Goal: Information Seeking & Learning: Learn about a topic

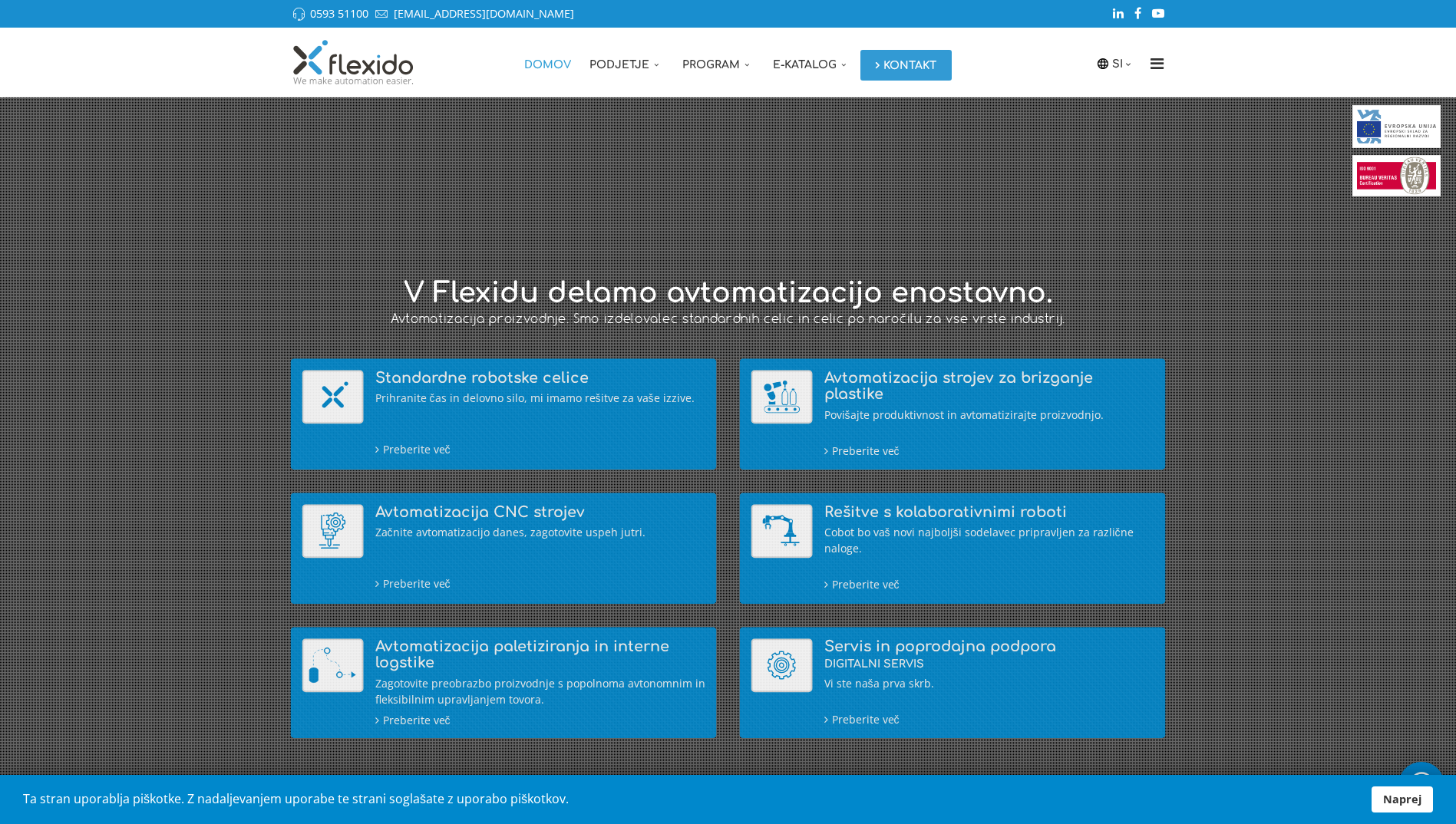
click at [890, 67] on link "Kontakt" at bounding box center [906, 65] width 91 height 31
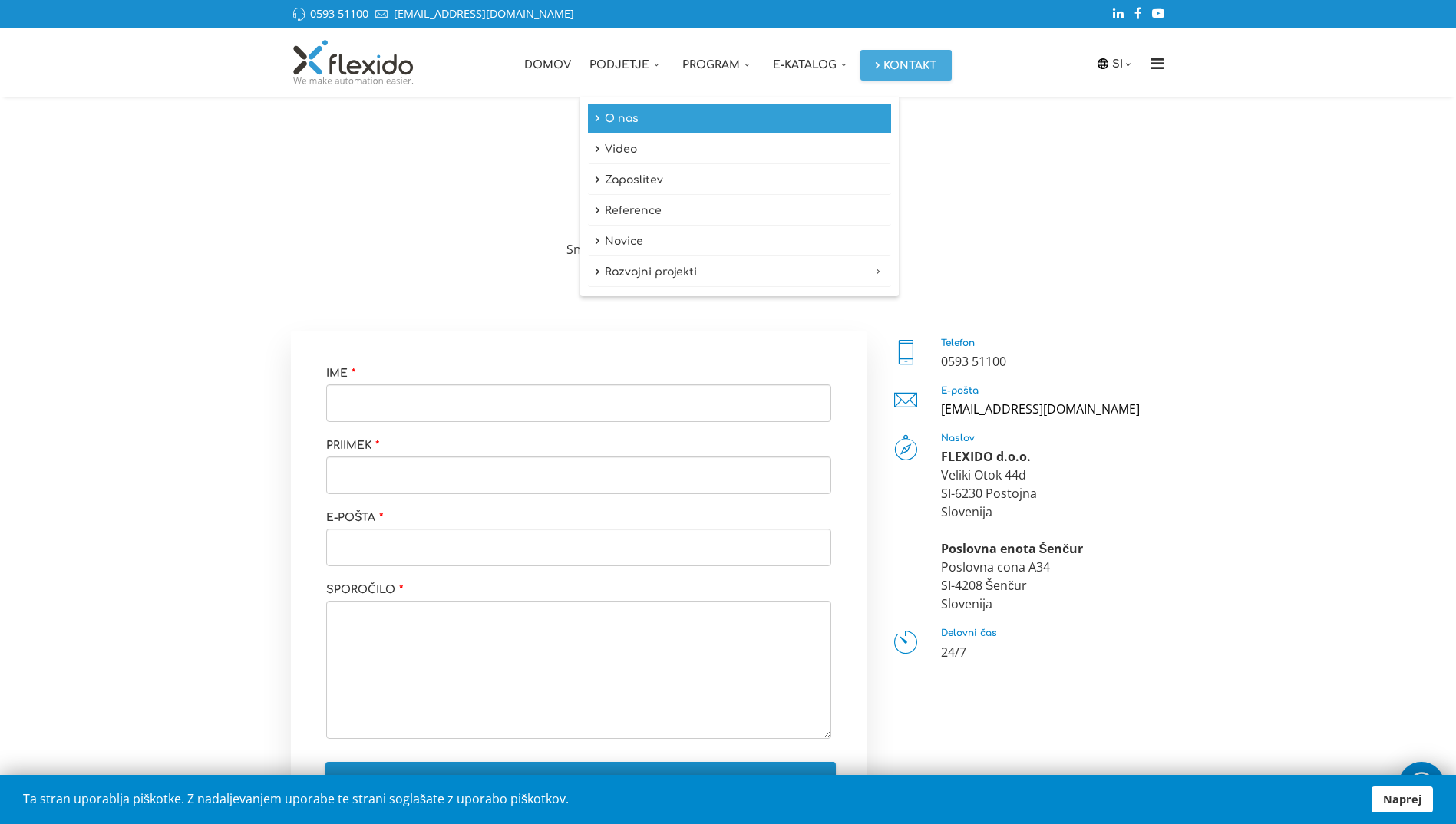
click at [633, 109] on link "O nas" at bounding box center [739, 119] width 303 height 29
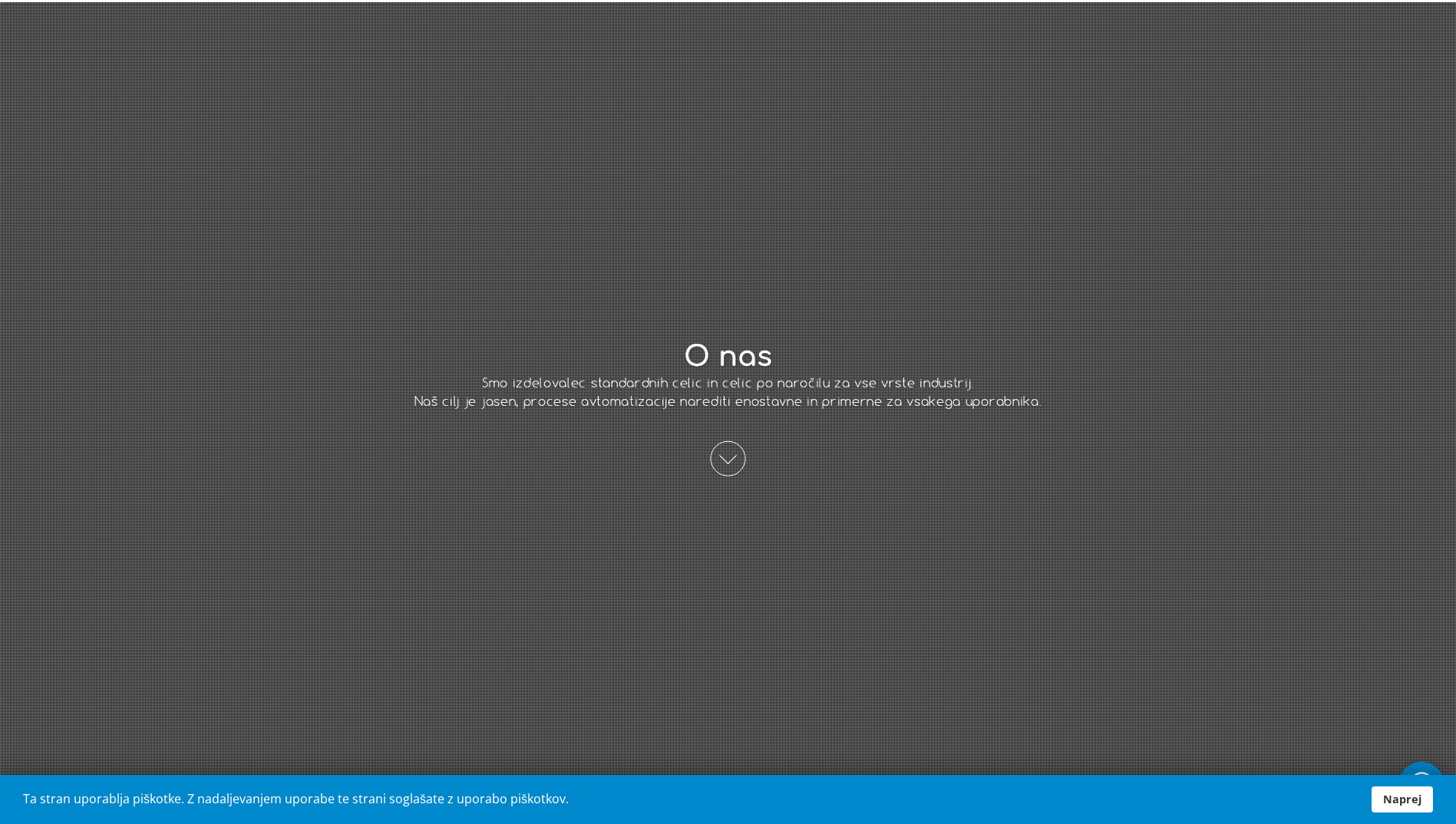
scroll to position [94, 0]
click at [719, 461] on span at bounding box center [728, 459] width 35 height 35
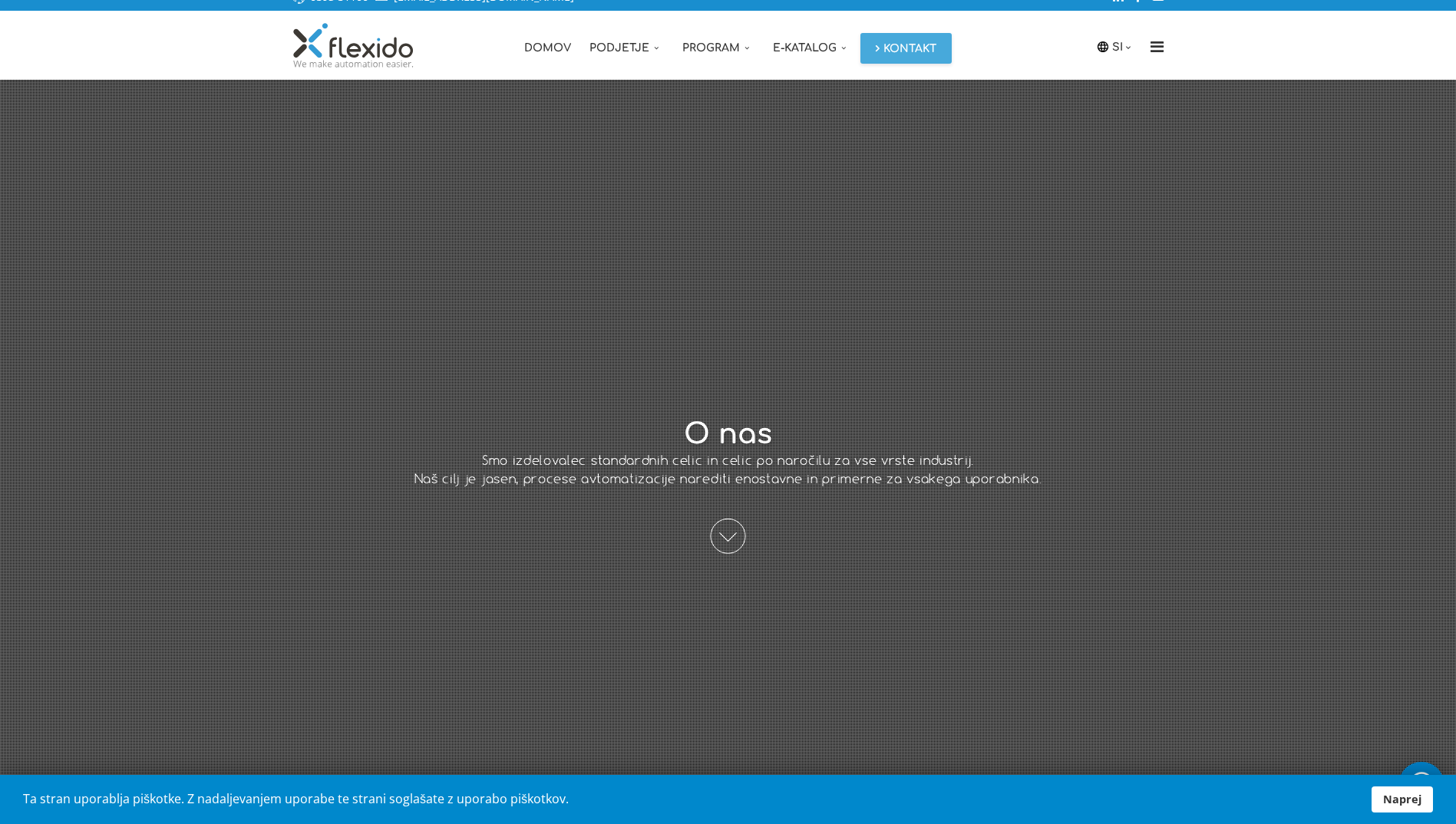
scroll to position [0, 0]
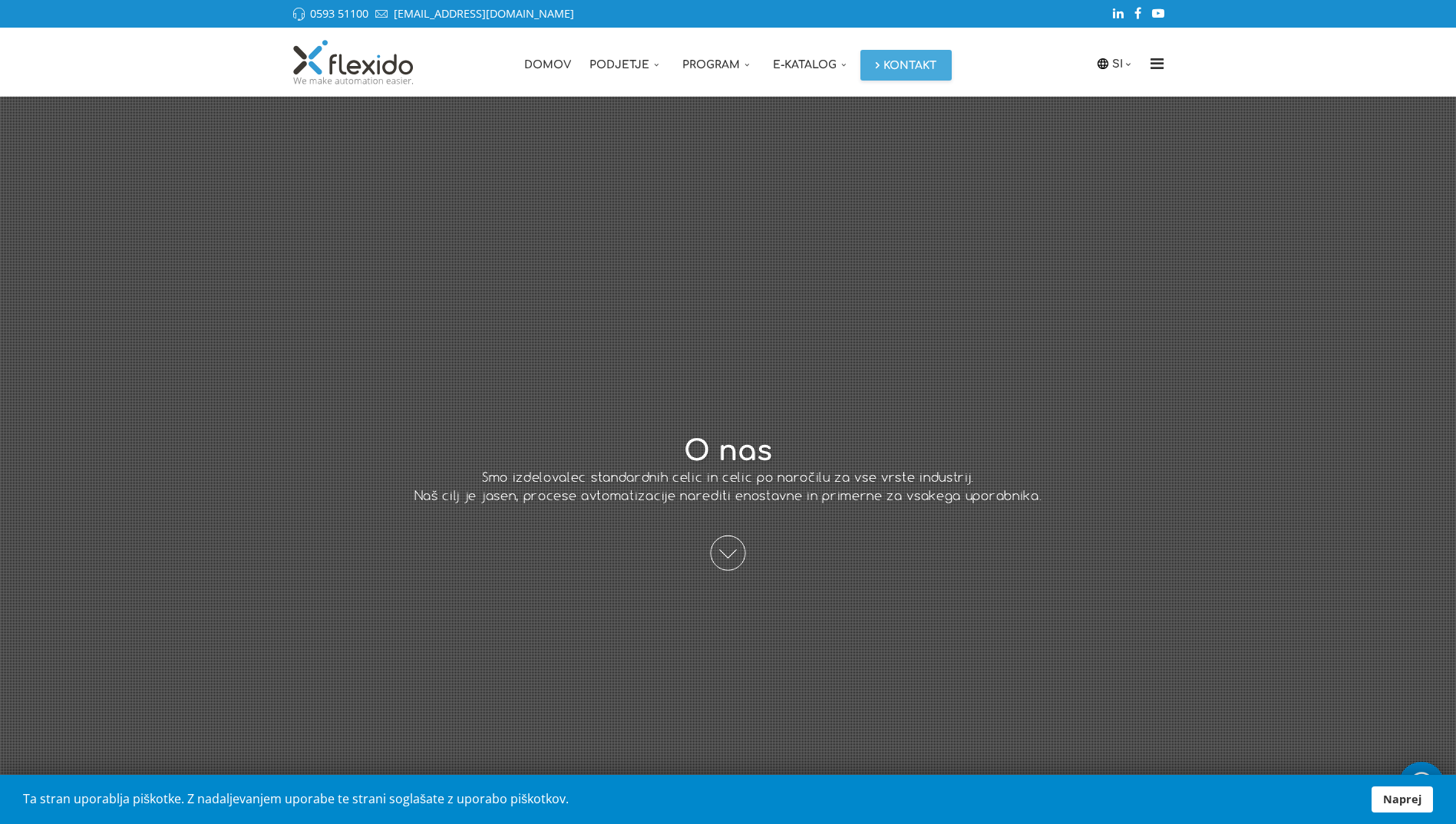
click at [384, 59] on img at bounding box center [353, 63] width 125 height 46
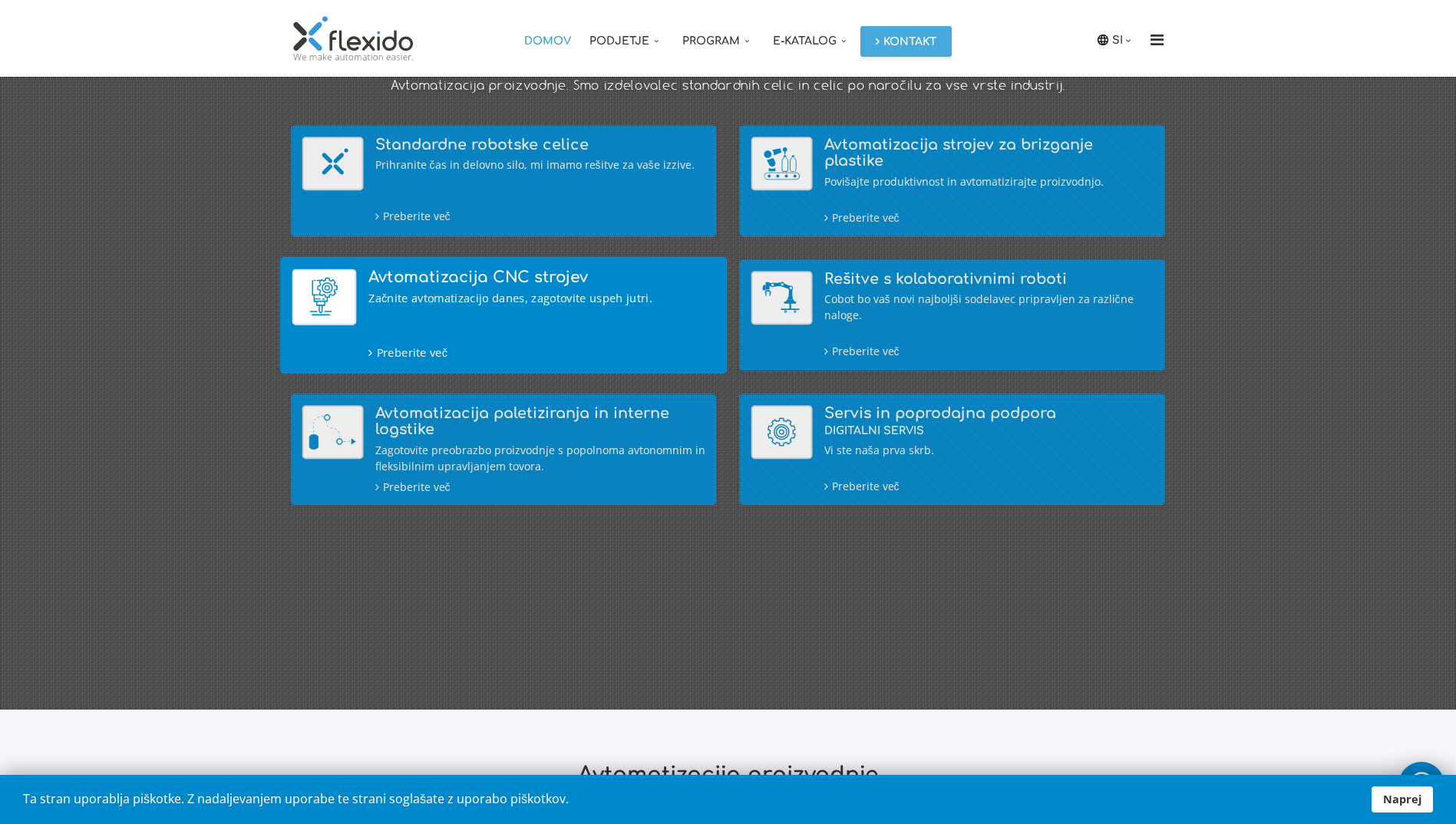
scroll to position [235, 0]
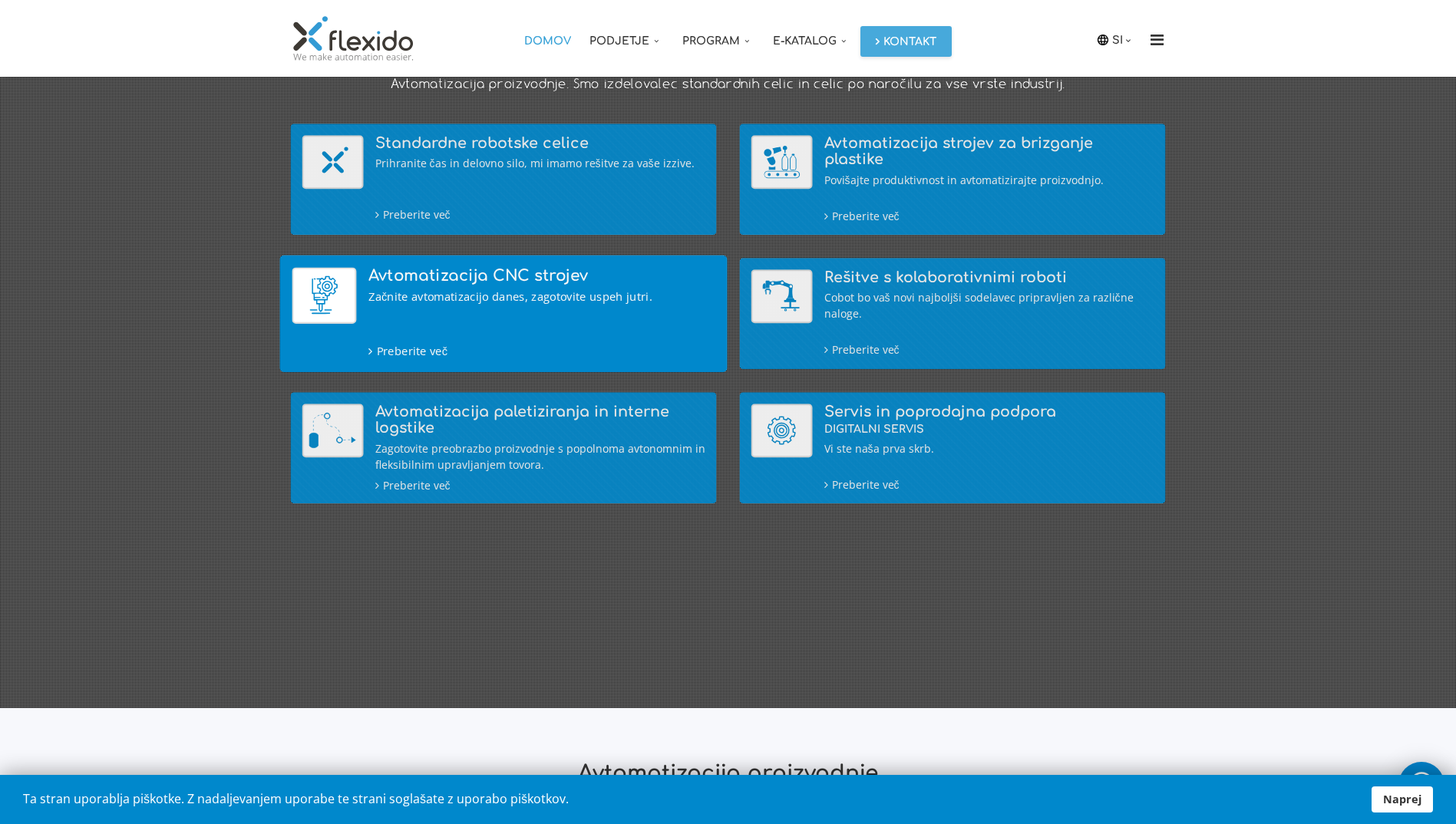
click at [445, 279] on h4 "Avtomatizacija CNC strojev" at bounding box center [542, 277] width 347 height 17
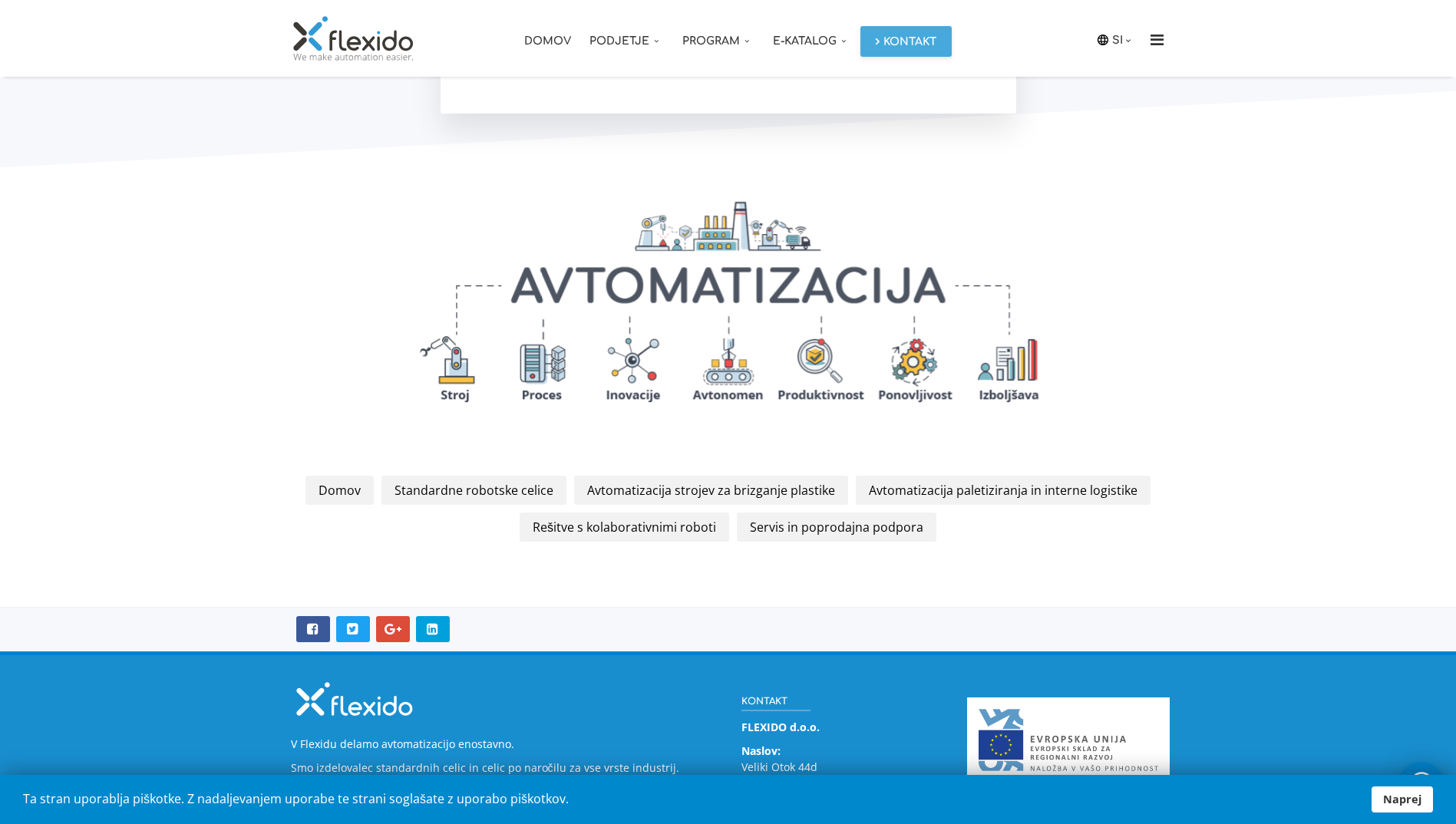
scroll to position [1721, 0]
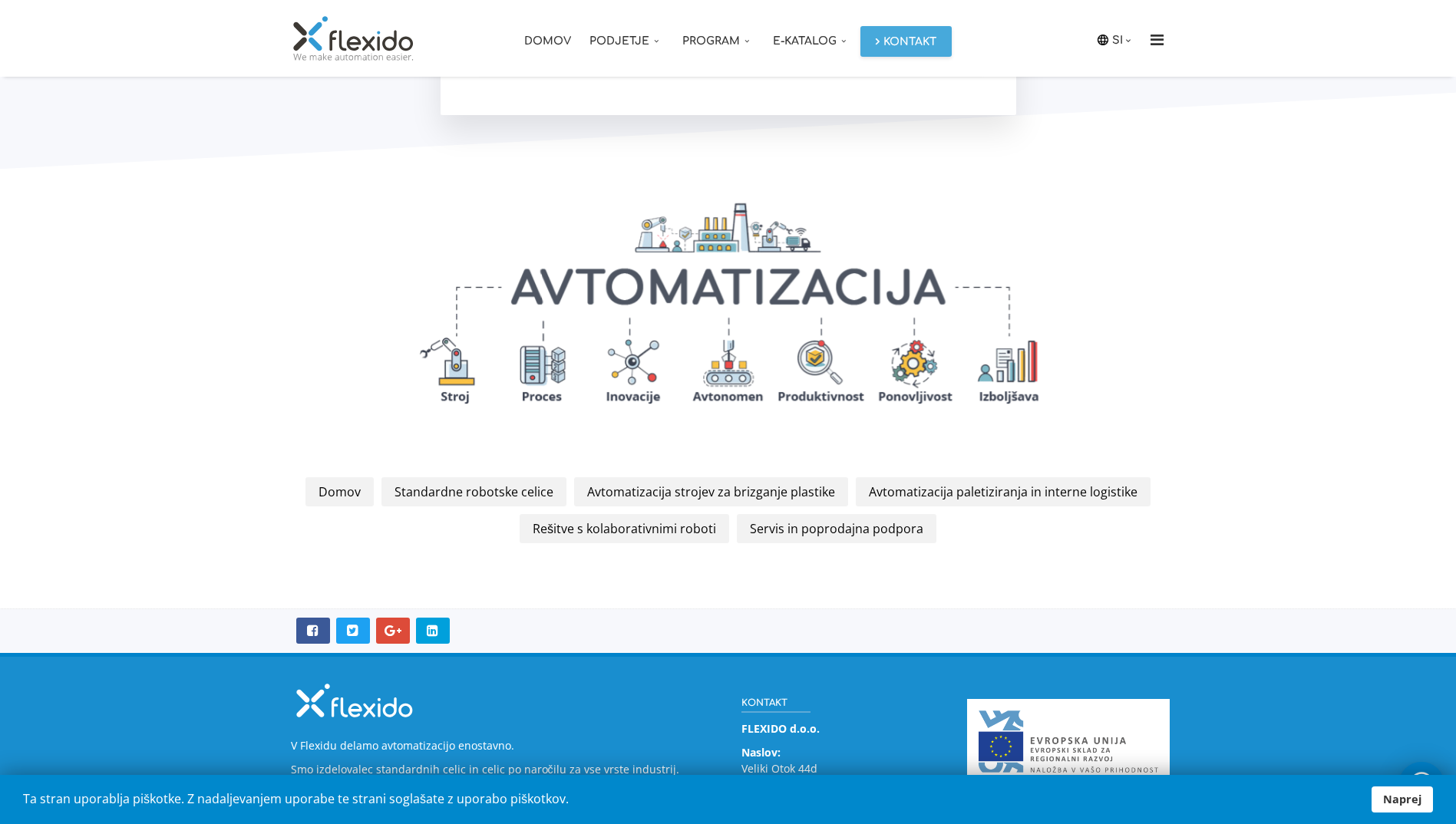
click at [722, 369] on img at bounding box center [728, 302] width 725 height 312
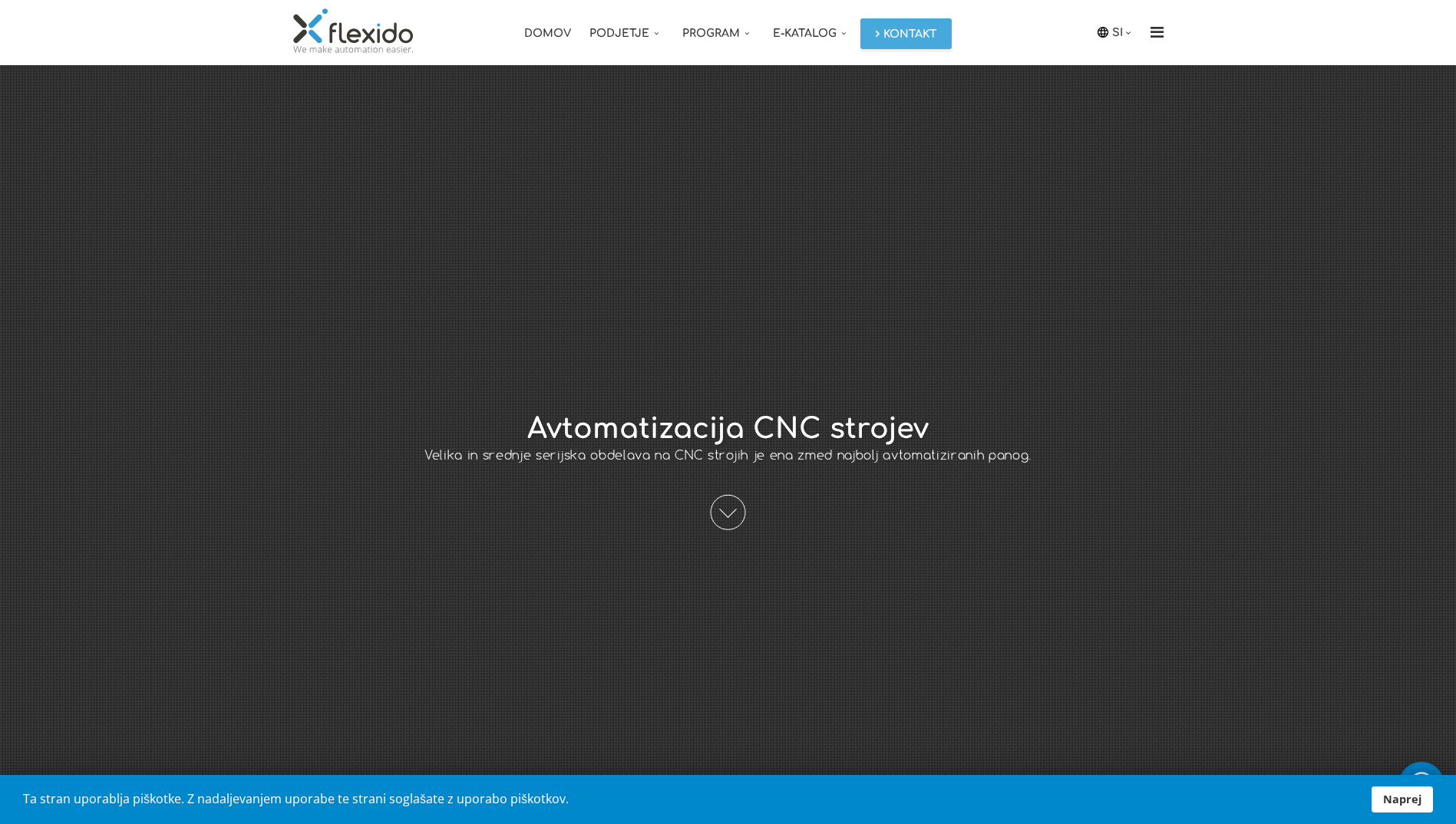
scroll to position [0, 0]
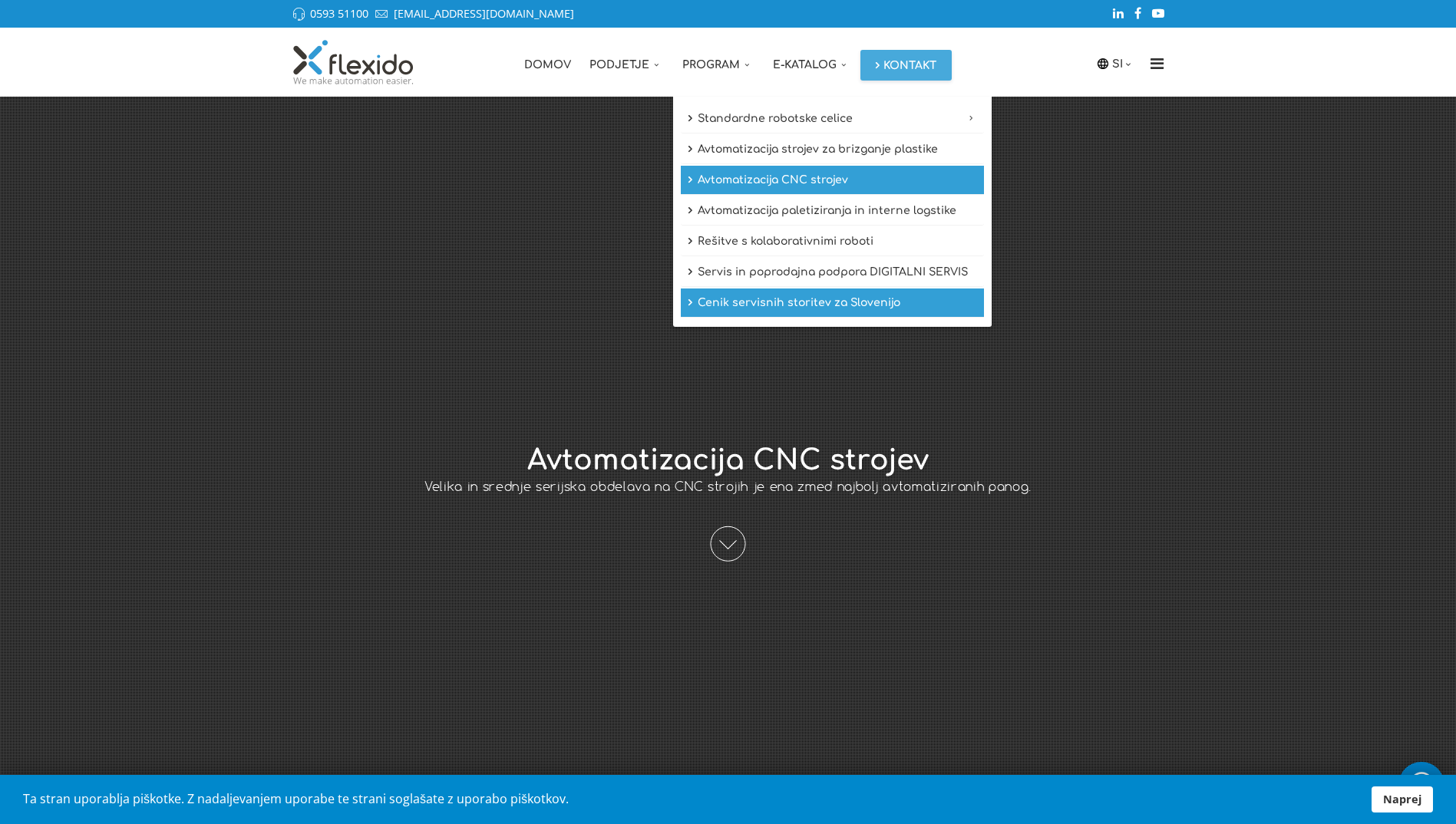
click at [816, 304] on link "Cenik servisnih storitev za Slovenijo" at bounding box center [832, 303] width 303 height 29
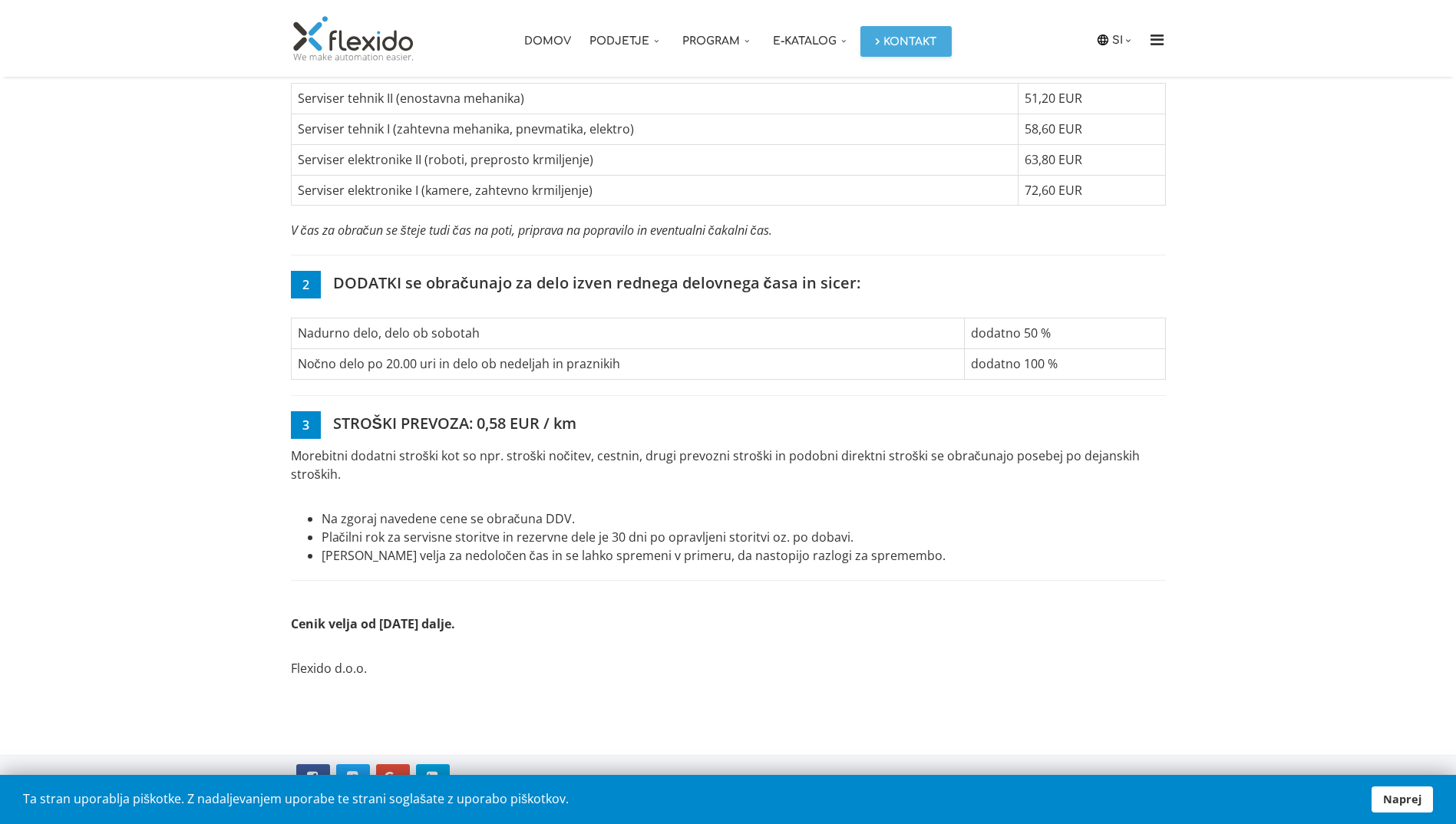
scroll to position [980, 0]
